Goal: Task Accomplishment & Management: Manage account settings

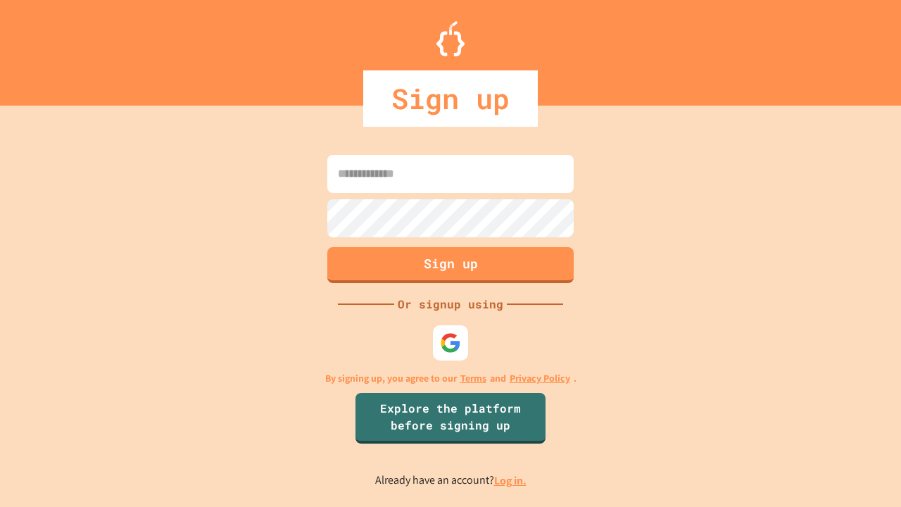
click at [511, 480] on link "Log in." at bounding box center [510, 480] width 32 height 15
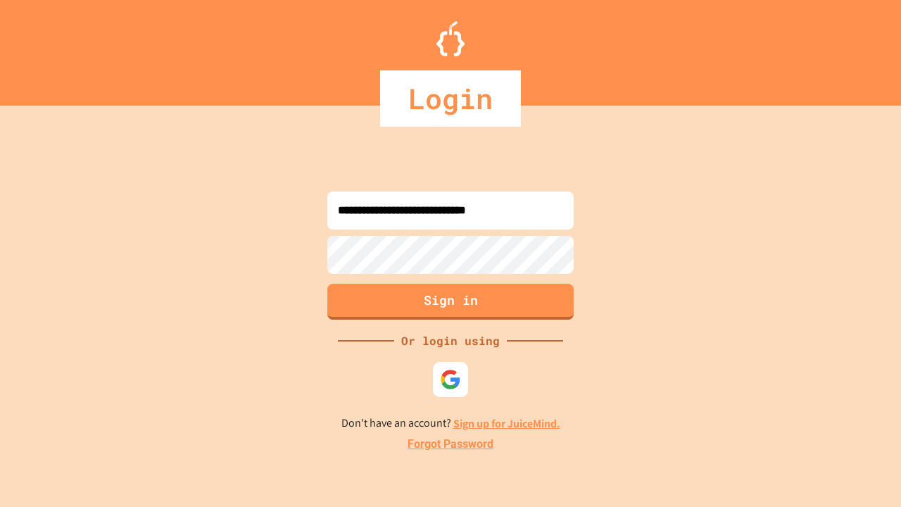
type input "**********"
